Goal: Check status: Check status

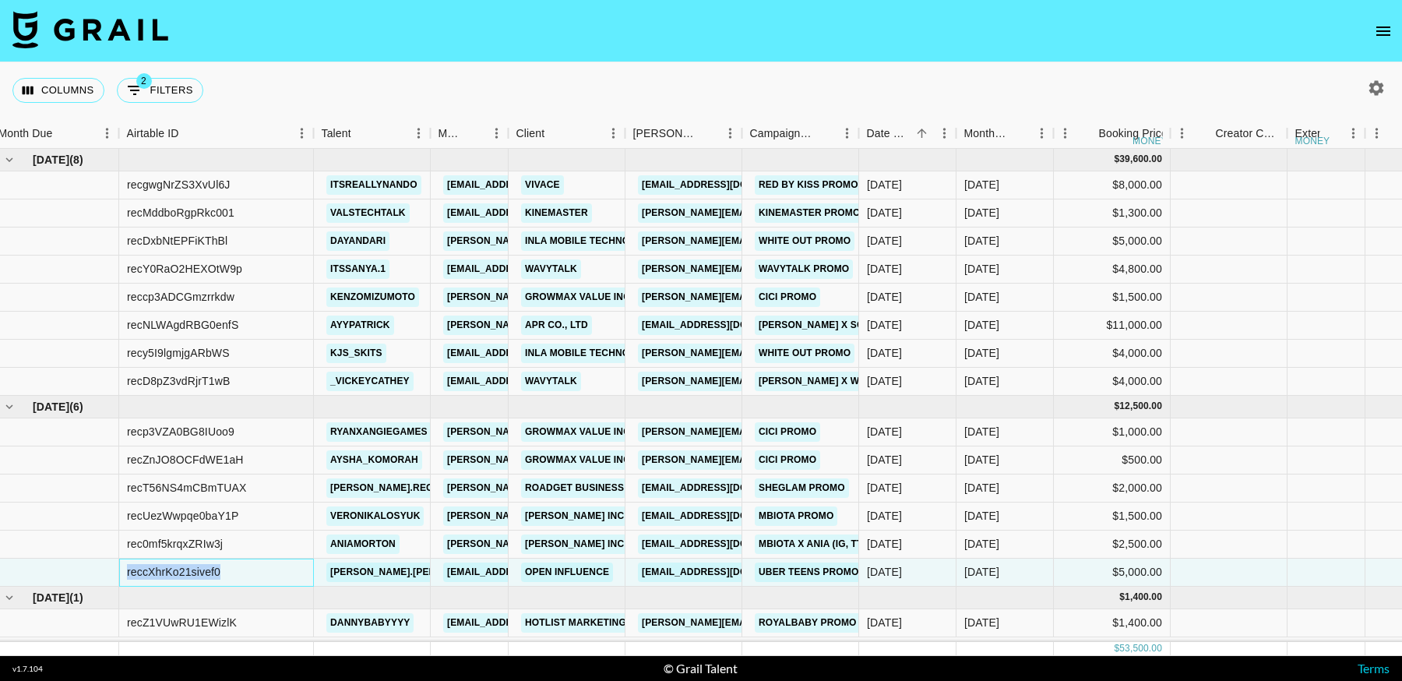
scroll to position [0, 9]
click at [181, 78] on button "2 Filters" at bounding box center [160, 90] width 86 height 25
select select "salesLeadId"
select select "TaPRXrkyKoNbUbK5tkgBmcBP1G52"
select select "status"
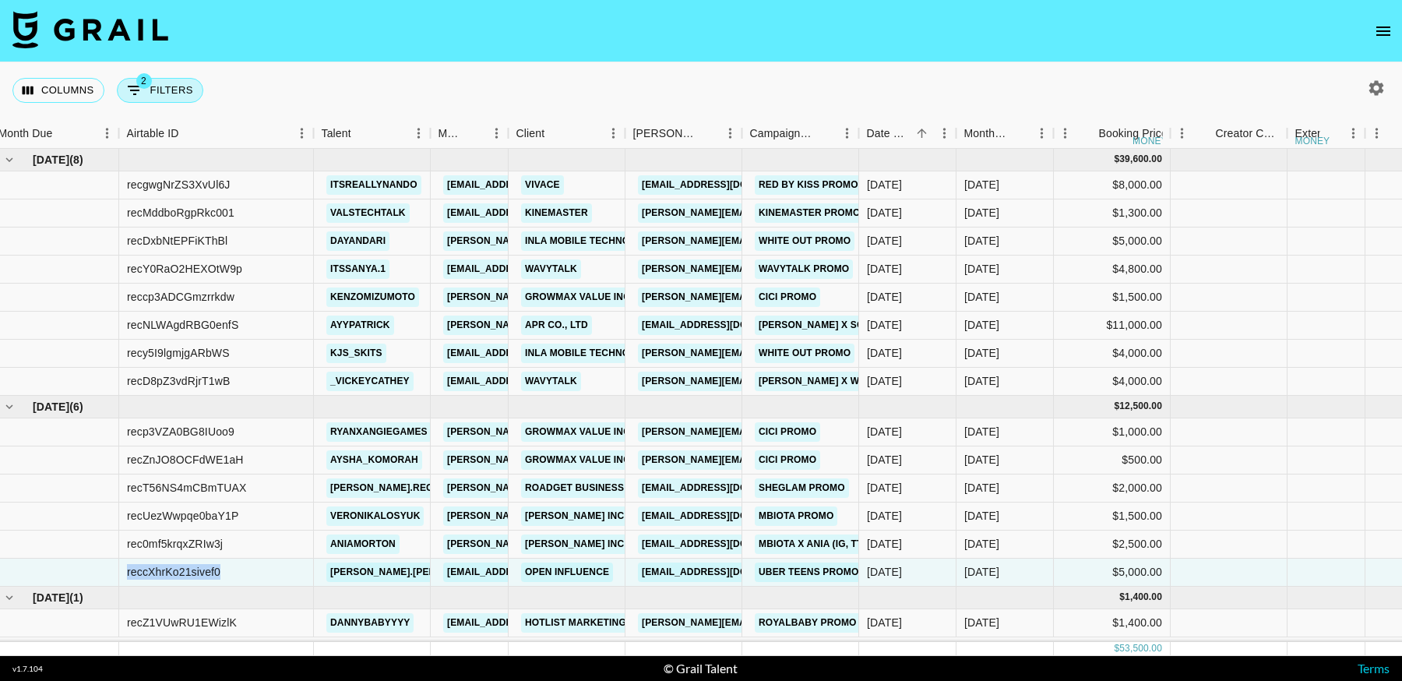
select select "approved"
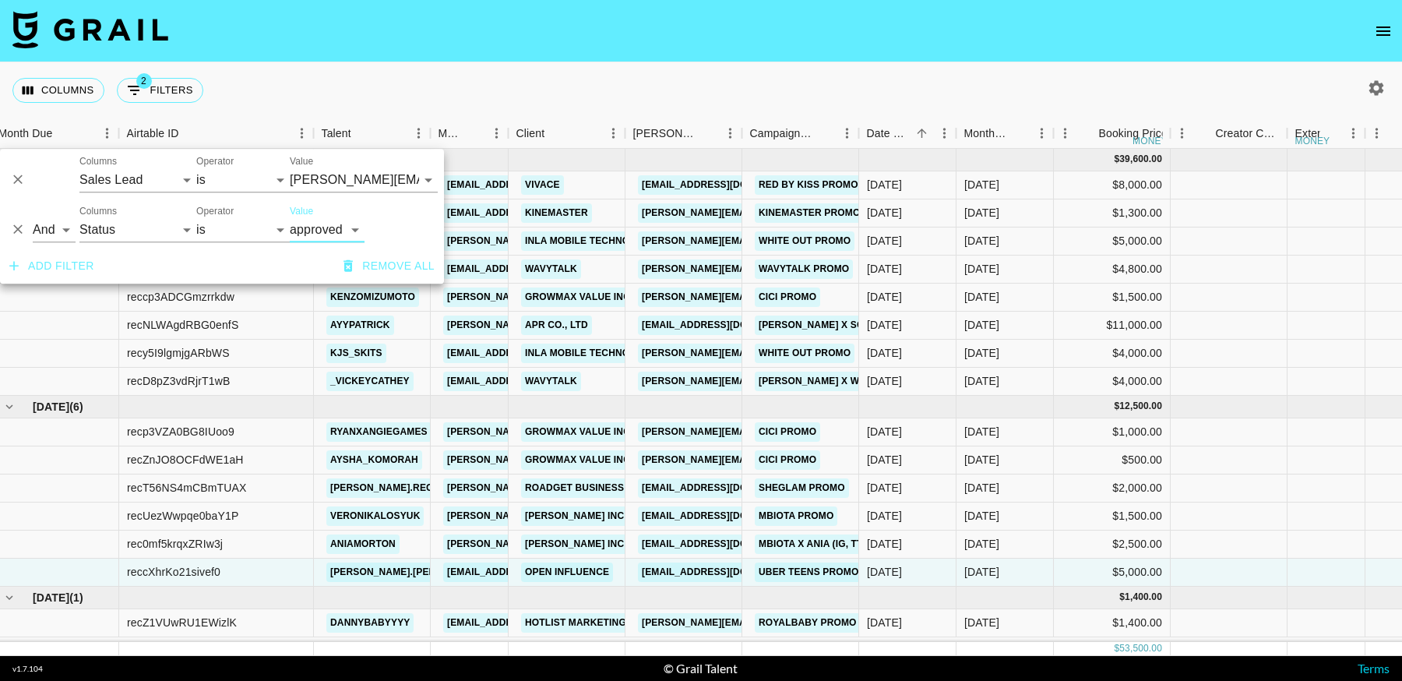
click at [741, 54] on nav at bounding box center [701, 31] width 1402 height 62
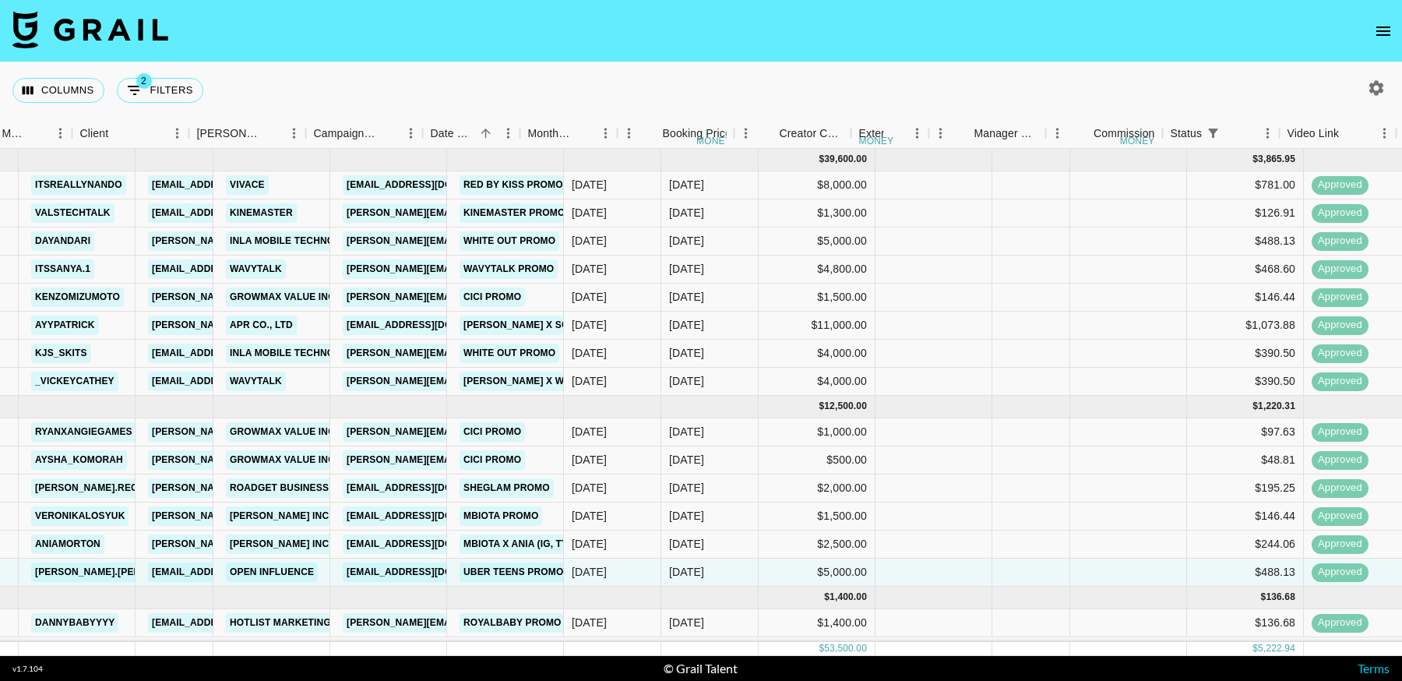
scroll to position [0, 718]
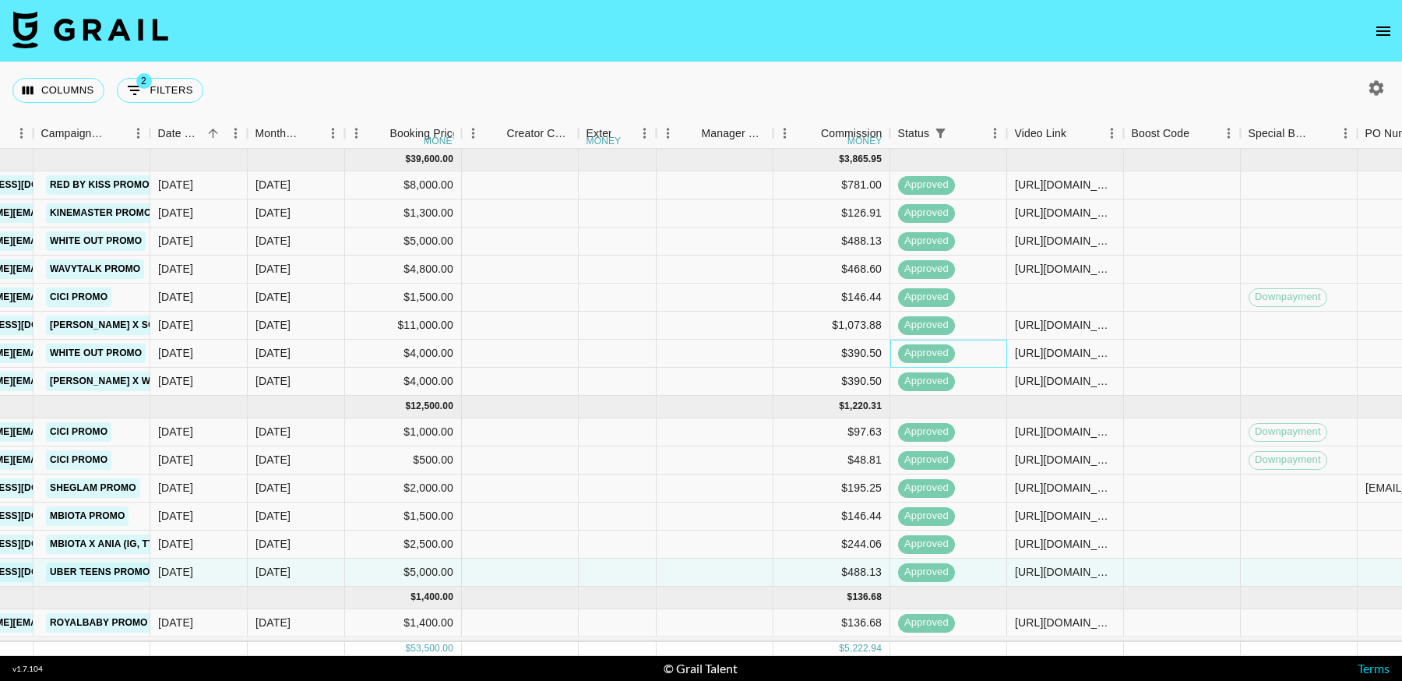
click at [928, 358] on span "approved" at bounding box center [926, 353] width 57 height 15
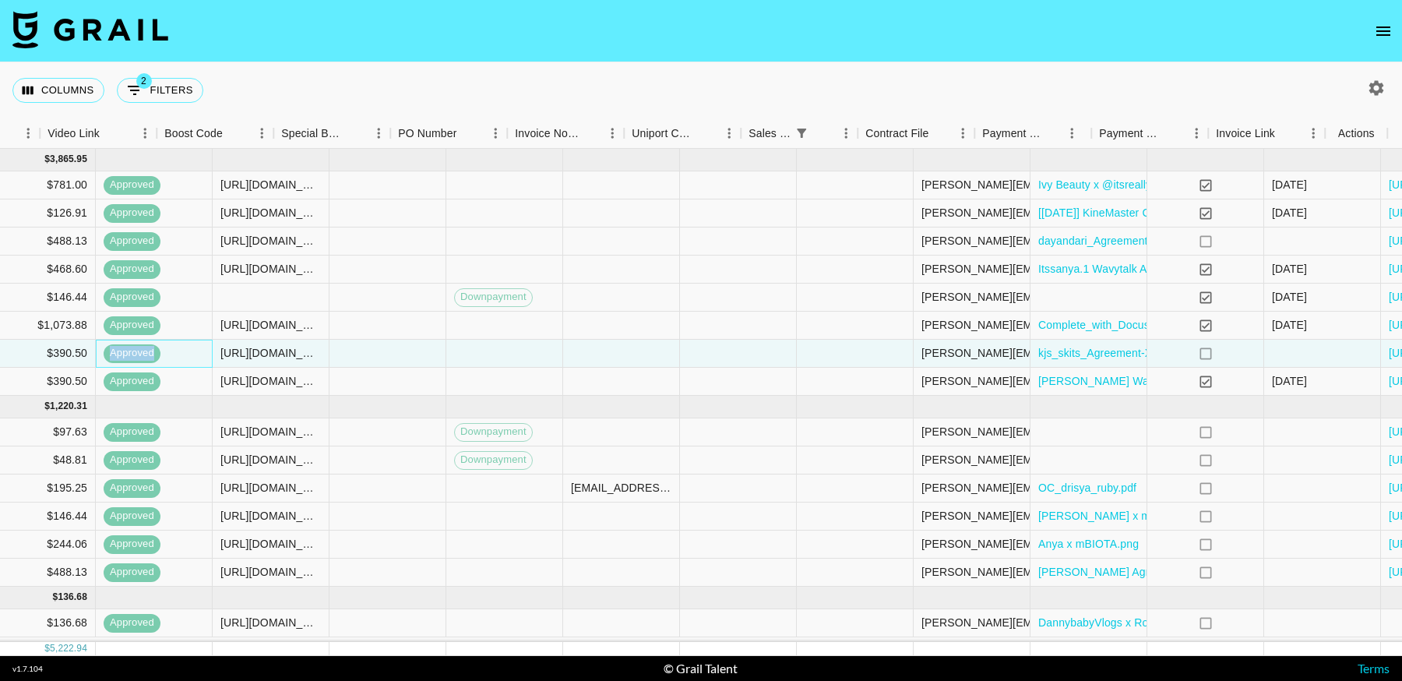
scroll to position [0, 1685]
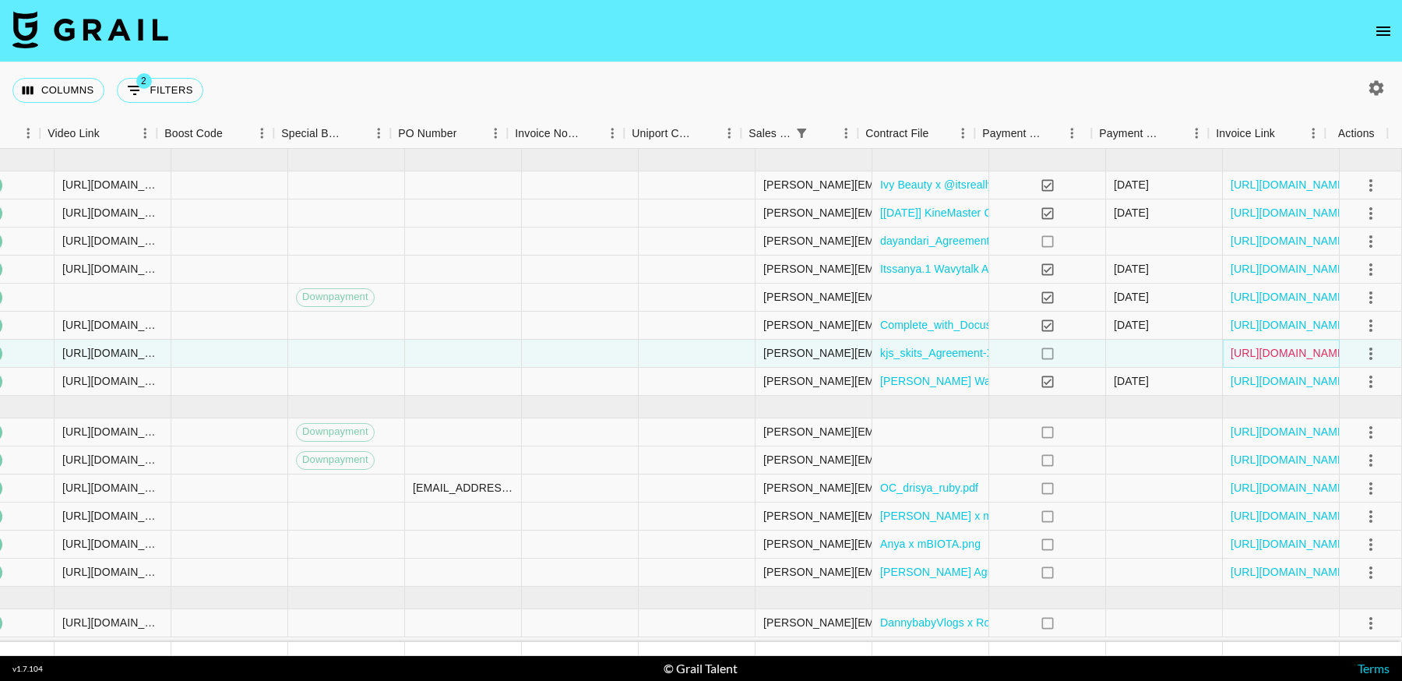
click at [1246, 348] on link "[URL][DOMAIN_NAME]" at bounding box center [1290, 353] width 118 height 16
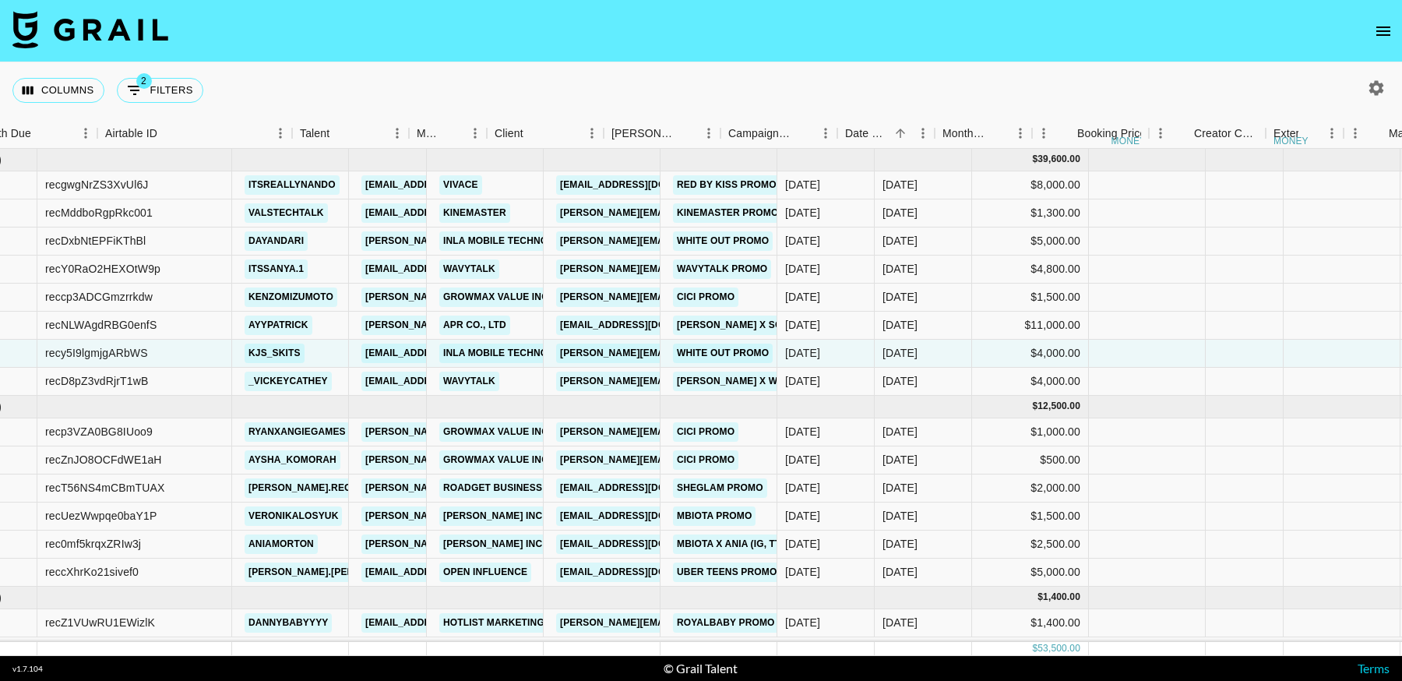
scroll to position [0, 0]
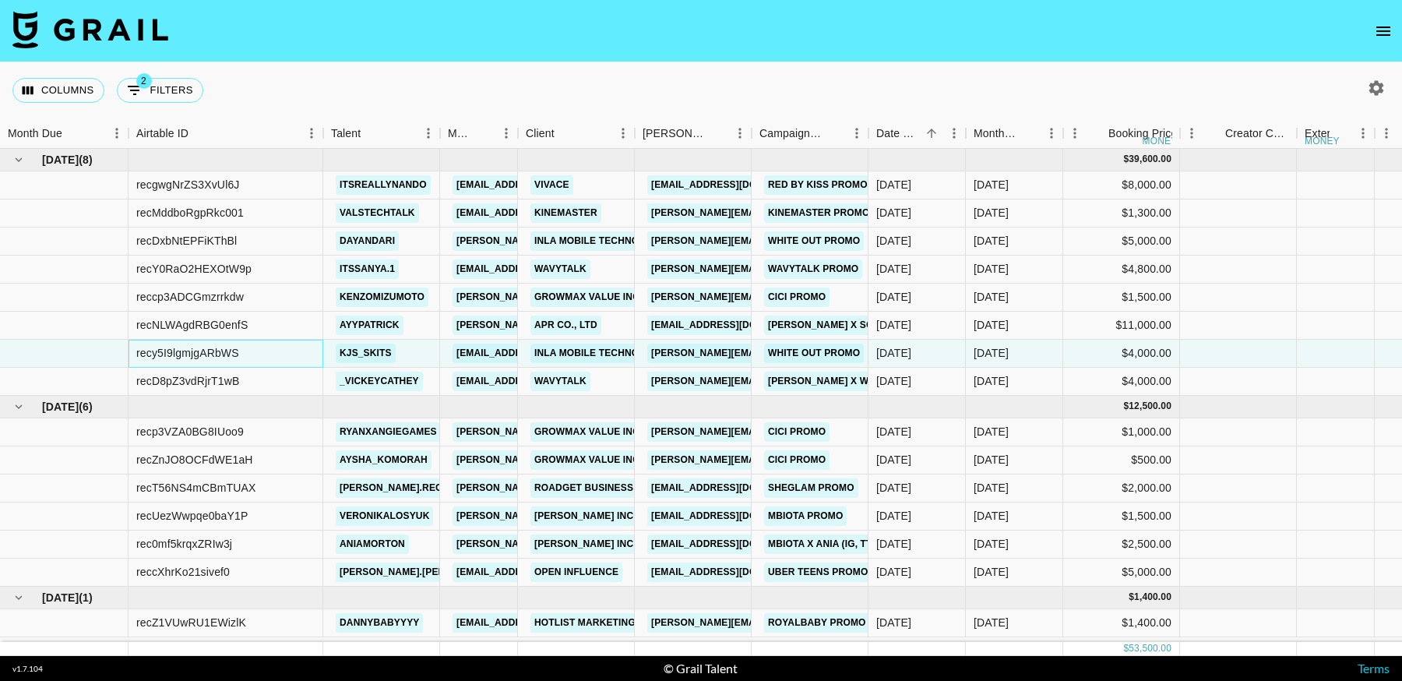
click at [210, 354] on div "recy5I9lgmjgARbWS" at bounding box center [187, 353] width 103 height 16
copy div "recy5I9lgmjgARbWS"
click at [221, 373] on div "recD8pZ3vdRjrT1wB" at bounding box center [187, 381] width 103 height 16
click at [220, 375] on div "recD8pZ3vdRjrT1wB" at bounding box center [187, 381] width 103 height 16
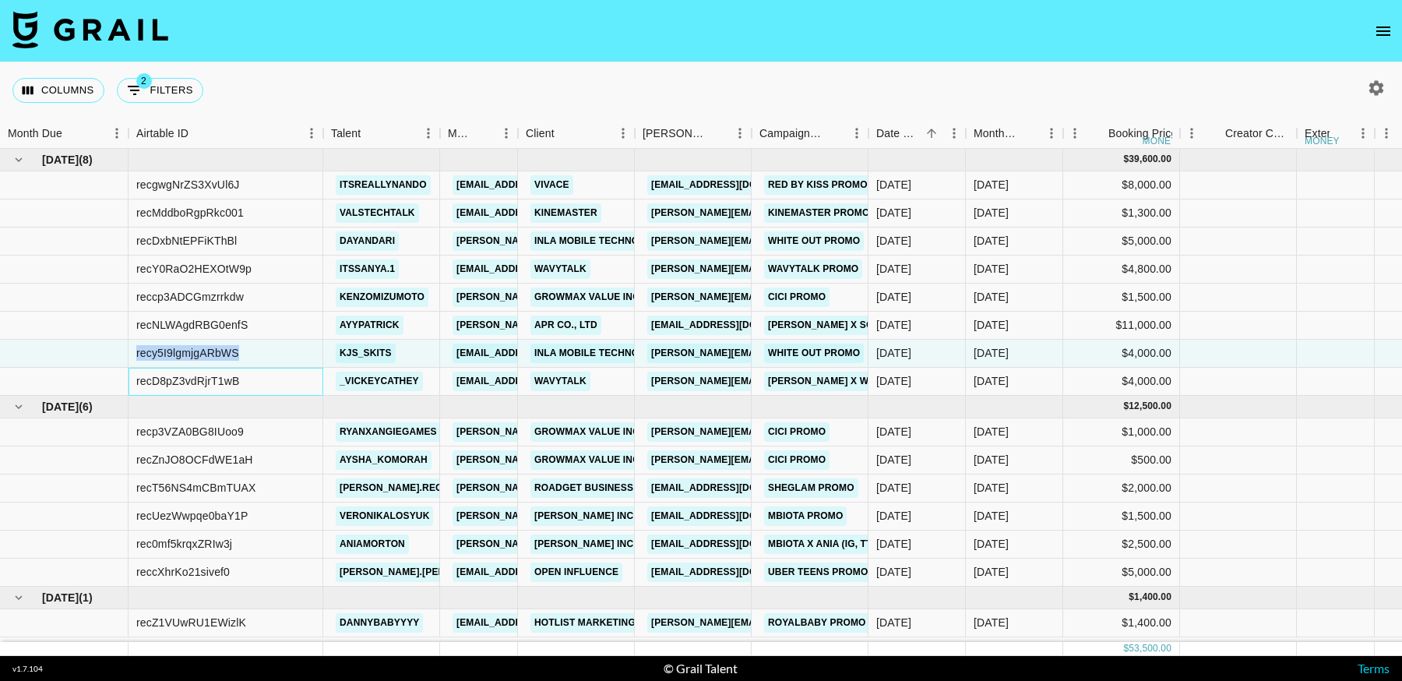
click at [220, 375] on div "recD8pZ3vdRjrT1wB" at bounding box center [187, 381] width 103 height 16
click at [219, 382] on div "recD8pZ3vdRjrT1wB" at bounding box center [187, 381] width 103 height 16
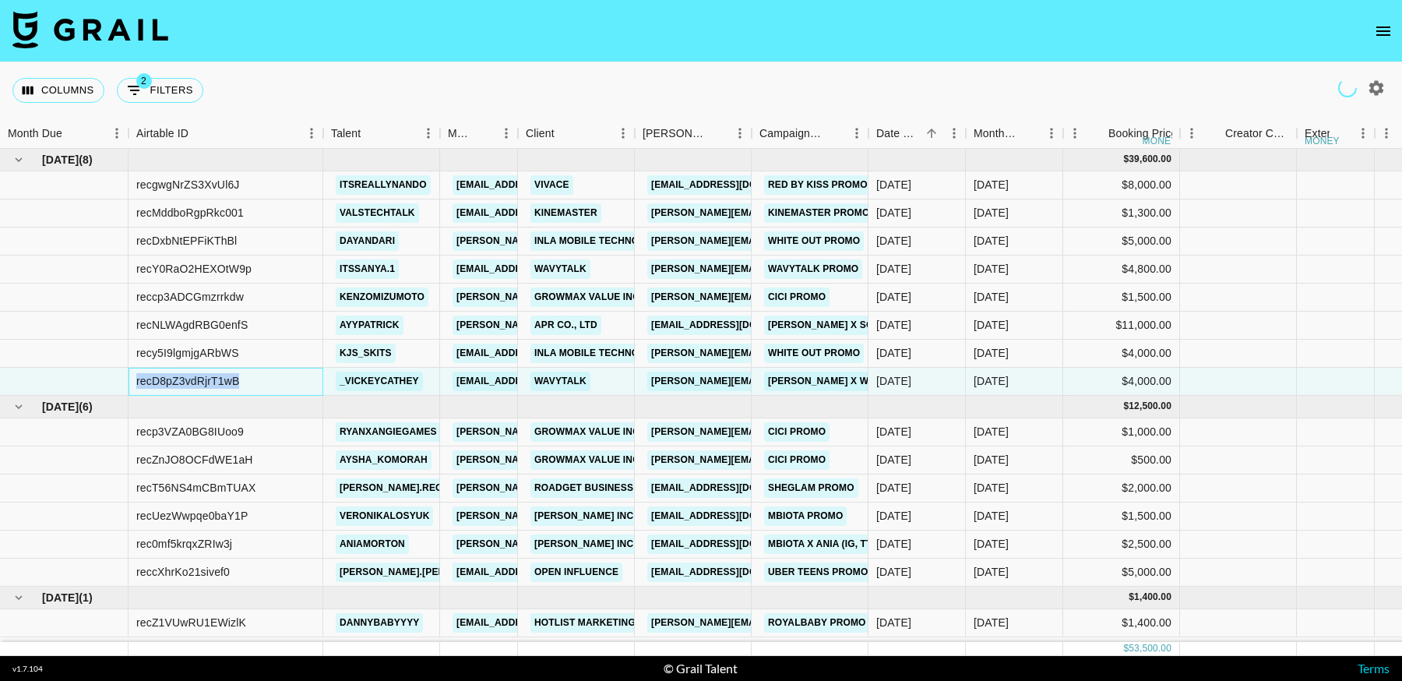
copy div "recD8pZ3vdRjrT1wB"
drag, startPoint x: 171, startPoint y: 385, endPoint x: 209, endPoint y: 379, distance: 37.9
click at [0, 0] on section "Columns 2 Filters + Booking Month Due Airtable ID Talent Manager Client [PERSON…" at bounding box center [701, 340] width 1402 height 681
